Goal: Task Accomplishment & Management: Manage account settings

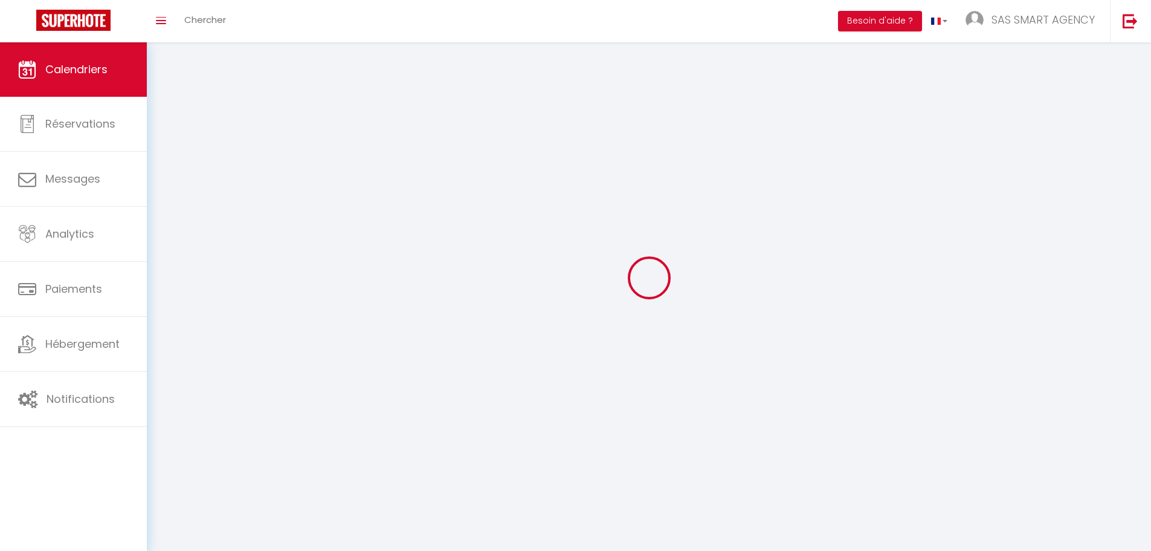
select select
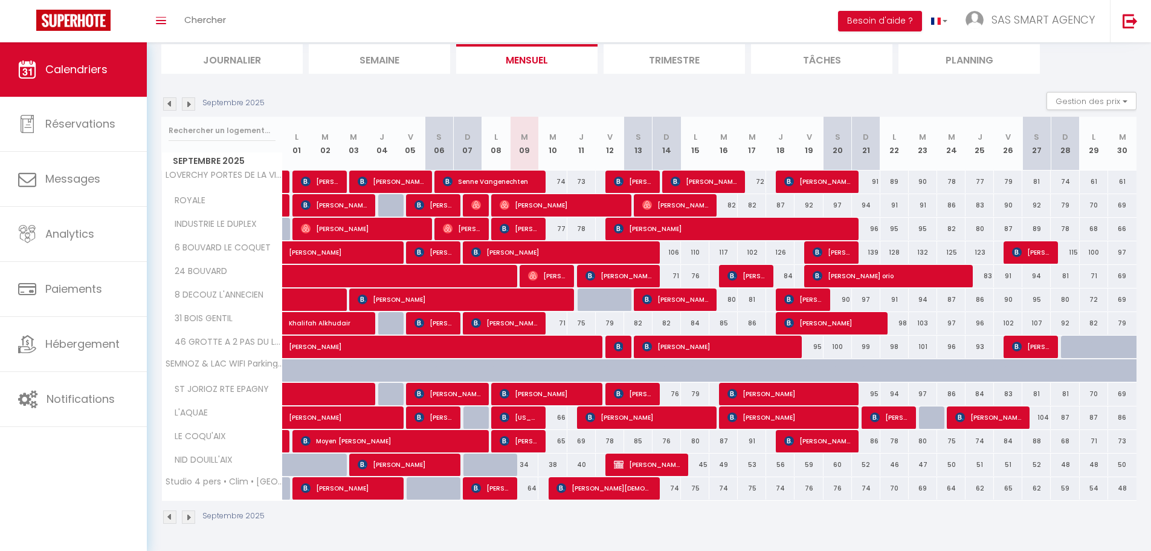
click at [531, 488] on div "64" at bounding box center [524, 488] width 28 height 22
type input "64"
select select "1"
type input "Mar 09 Septembre 2025"
type input "Mer 10 Septembre 2025"
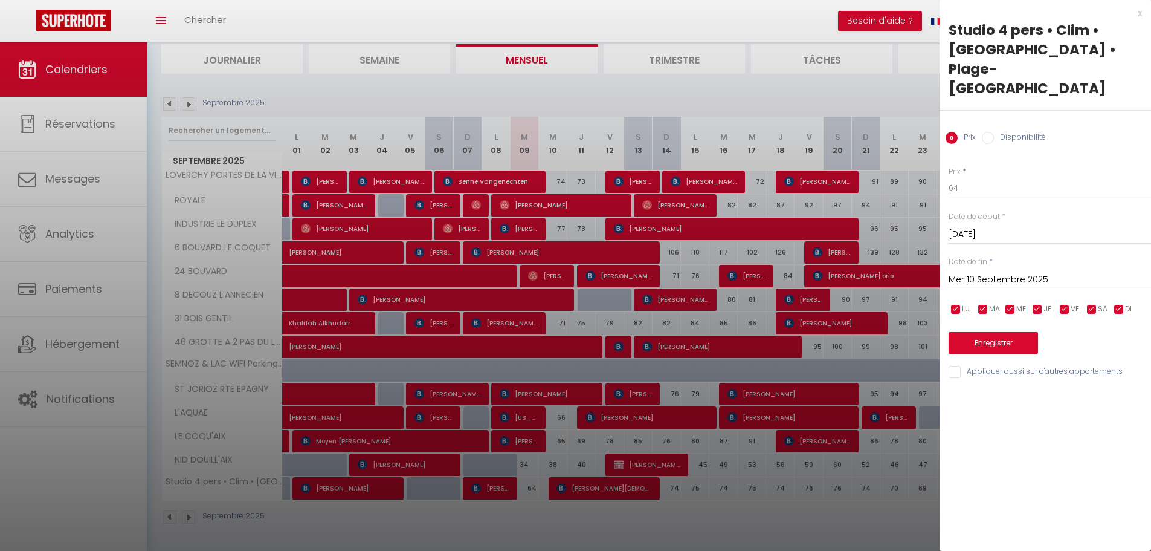
click at [992, 132] on input "Disponibilité" at bounding box center [988, 138] width 12 height 12
radio input "true"
radio input "false"
click at [992, 177] on select "Disponible Indisponible" at bounding box center [1050, 188] width 202 height 23
select select "0"
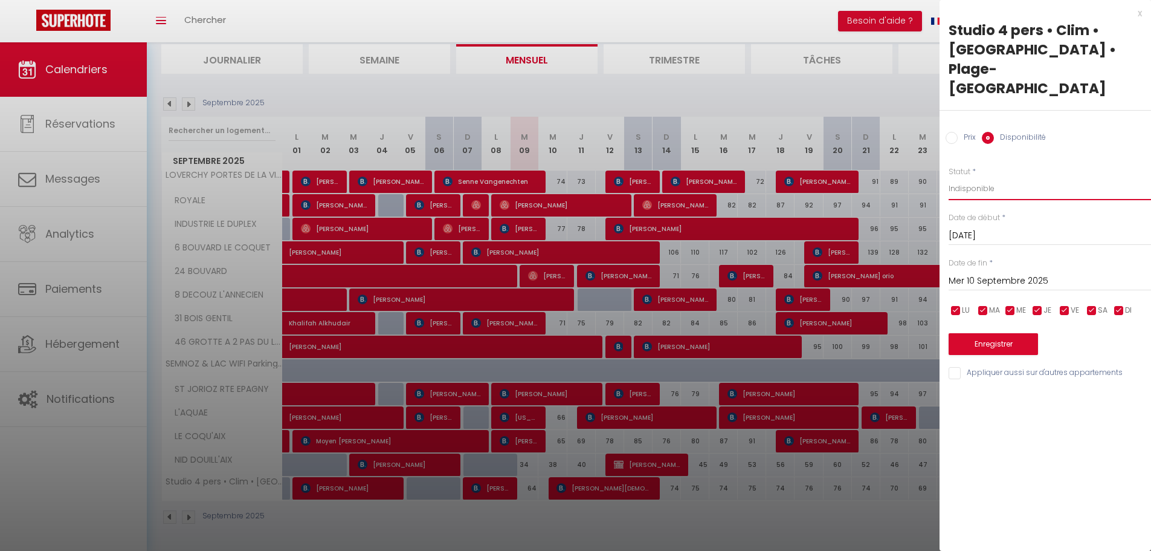
click at [949, 177] on select "Disponible Indisponible" at bounding box center [1050, 188] width 202 height 23
click at [1002, 333] on button "Enregistrer" at bounding box center [993, 344] width 89 height 22
